Goal: Transaction & Acquisition: Purchase product/service

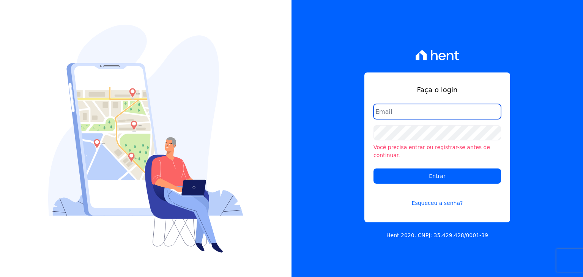
type input "[EMAIL_ADDRESS][DOMAIN_NAME]"
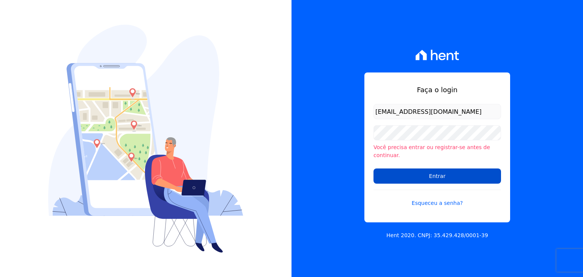
click at [443, 169] on input "Entrar" at bounding box center [437, 176] width 128 height 15
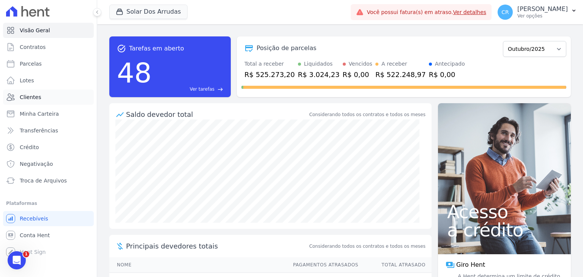
click at [42, 94] on link "Clientes" at bounding box center [48, 97] width 91 height 15
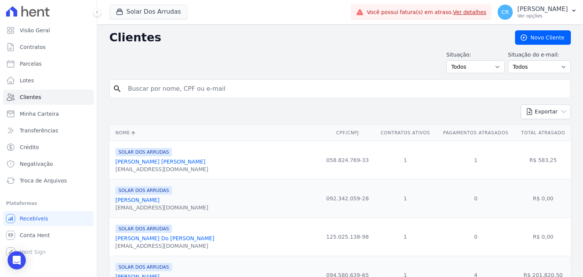
click at [211, 86] on input "search" at bounding box center [345, 88] width 444 height 15
type input "kett"
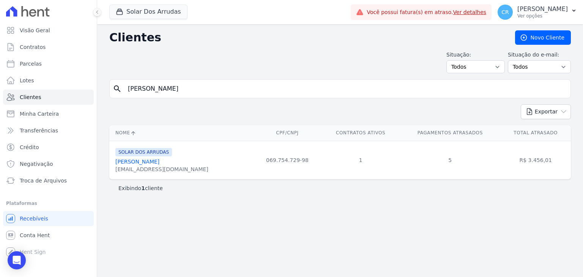
click at [147, 164] on link "Ketthryn Aparecida Gonçalves" at bounding box center [137, 162] width 44 height 6
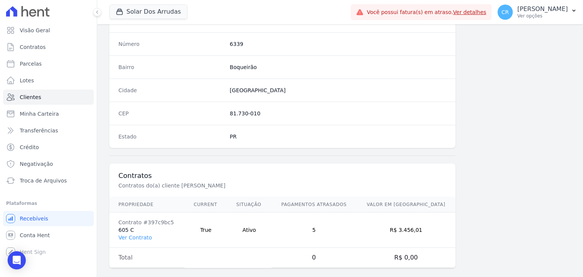
scroll to position [431, 0]
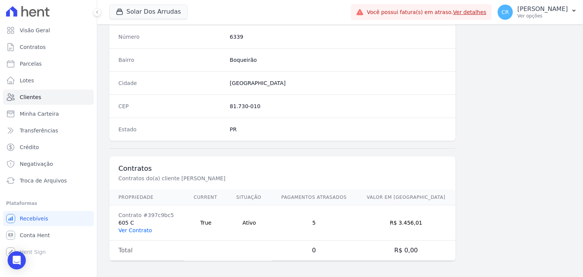
click at [133, 230] on link "Ver Contrato" at bounding box center [134, 230] width 33 height 6
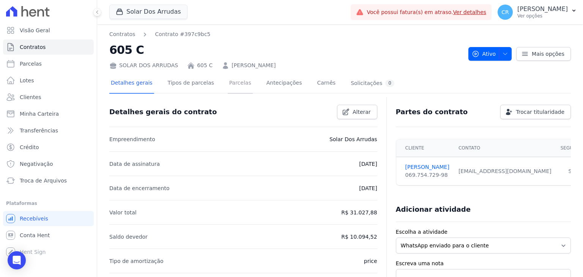
click at [234, 82] on link "Parcelas" at bounding box center [240, 84] width 25 height 20
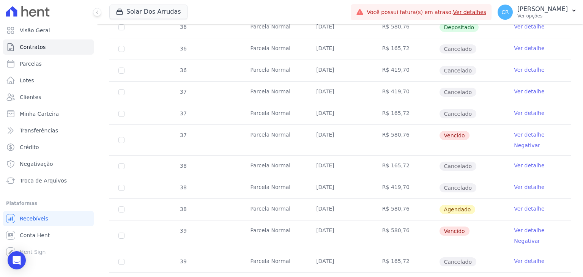
scroll to position [759, 0]
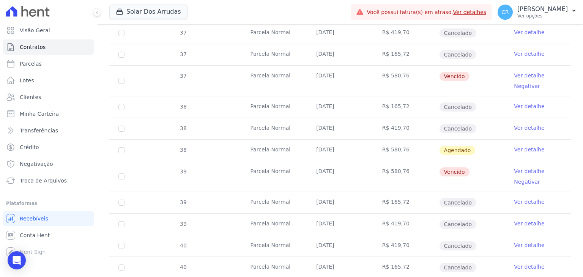
click at [518, 167] on link "Ver detalhe" at bounding box center [529, 171] width 30 height 8
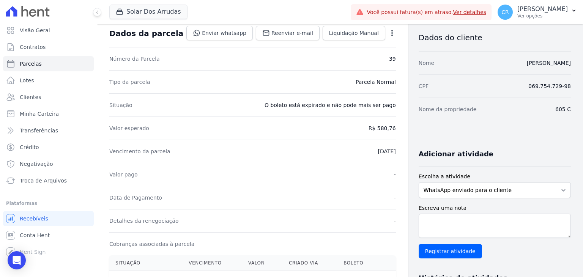
scroll to position [38, 0]
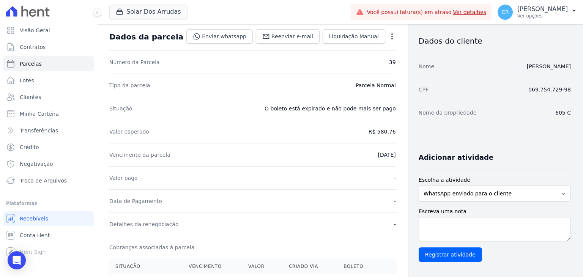
click at [388, 35] on icon "button" at bounding box center [392, 37] width 8 height 8
click at [366, 50] on link "Alterar" at bounding box center [359, 47] width 67 height 14
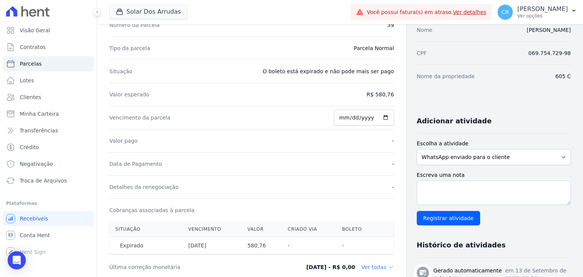
scroll to position [71, 0]
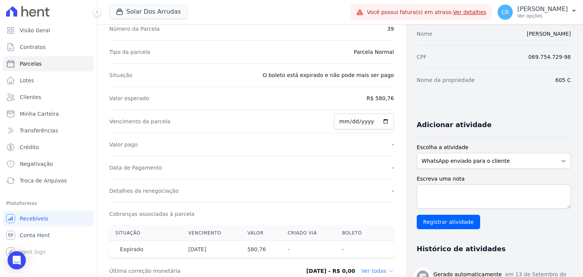
click at [377, 93] on div "Valor esperado R$ 580,76" at bounding box center [251, 98] width 285 height 23
click at [376, 98] on dd "R$ 580,76" at bounding box center [380, 99] width 27 height 8
click at [34, 231] on link "Conta Hent" at bounding box center [48, 235] width 91 height 15
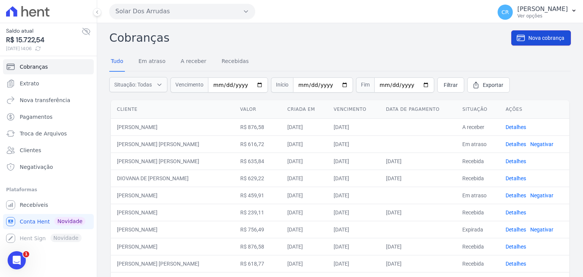
click at [543, 43] on link "Nova cobrança" at bounding box center [541, 37] width 60 height 15
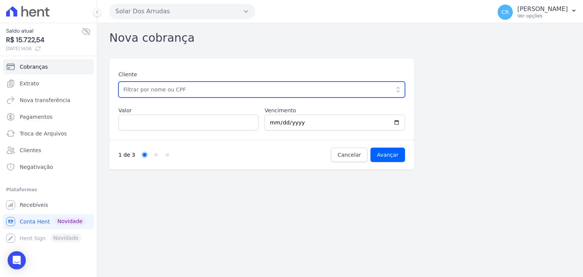
click at [197, 90] on input "text" at bounding box center [261, 90] width 287 height 16
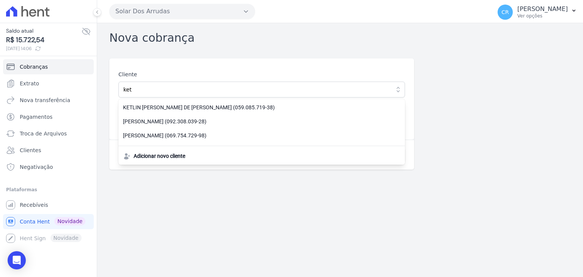
click at [170, 135] on span "KETTHRYN APARECIDA GONÇALVES (069.754.729-98)" at bounding box center [257, 136] width 268 height 8
type input "[PERSON_NAME]"
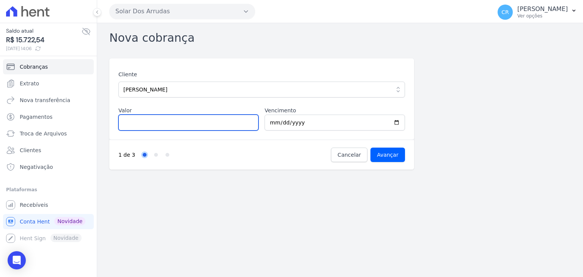
click at [160, 126] on input "Valor" at bounding box center [188, 123] width 140 height 16
type input "596.71"
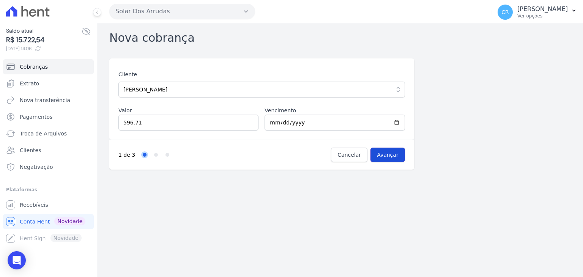
click at [396, 148] on input "Avançar" at bounding box center [387, 155] width 35 height 14
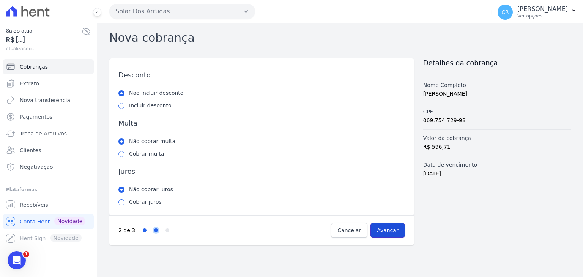
click at [395, 228] on input "Avançar" at bounding box center [387, 230] width 35 height 14
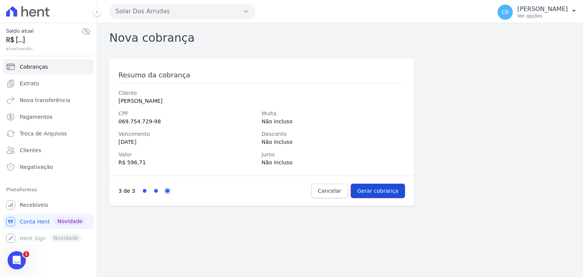
click at [392, 190] on input "Gerar cobrança" at bounding box center [378, 191] width 54 height 14
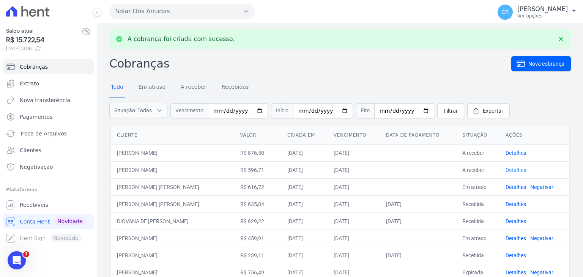
click at [513, 170] on link "Detalhes" at bounding box center [516, 170] width 20 height 6
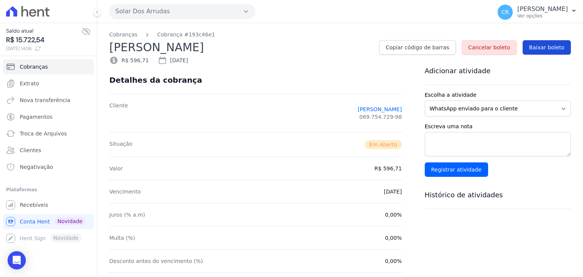
click at [536, 49] on span "Baixar boleto" at bounding box center [546, 48] width 35 height 8
